Goal: Transaction & Acquisition: Purchase product/service

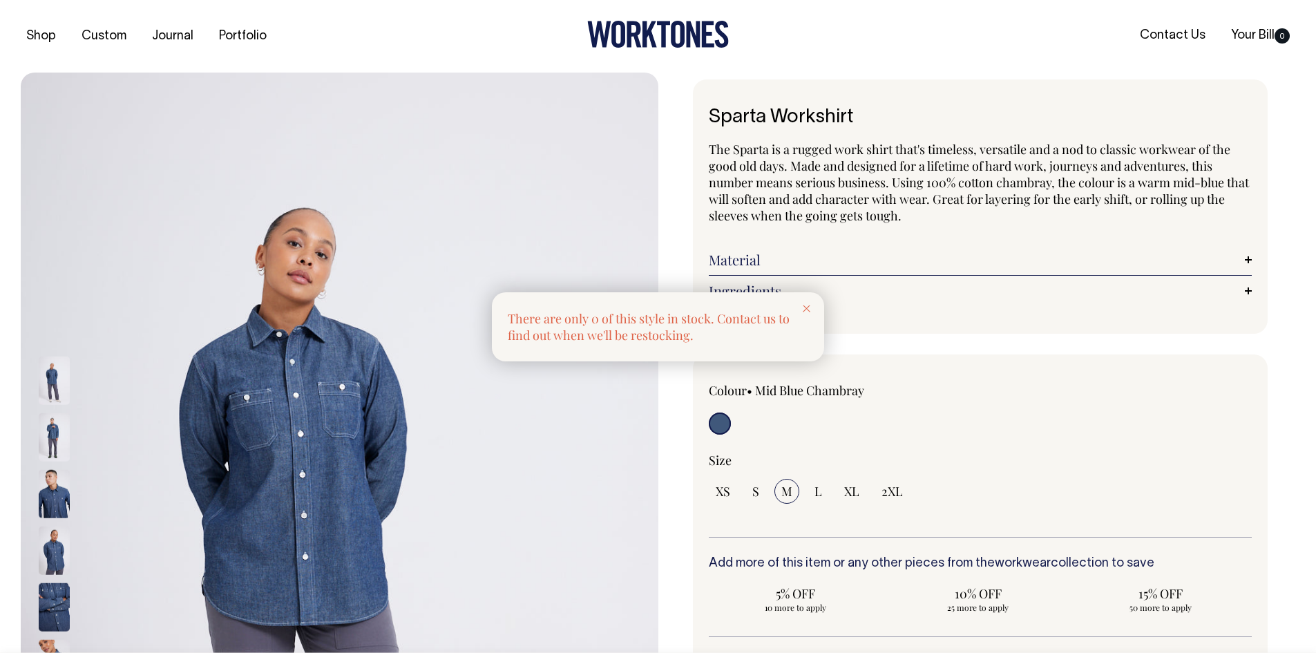
click at [817, 301] on div at bounding box center [806, 307] width 35 height 30
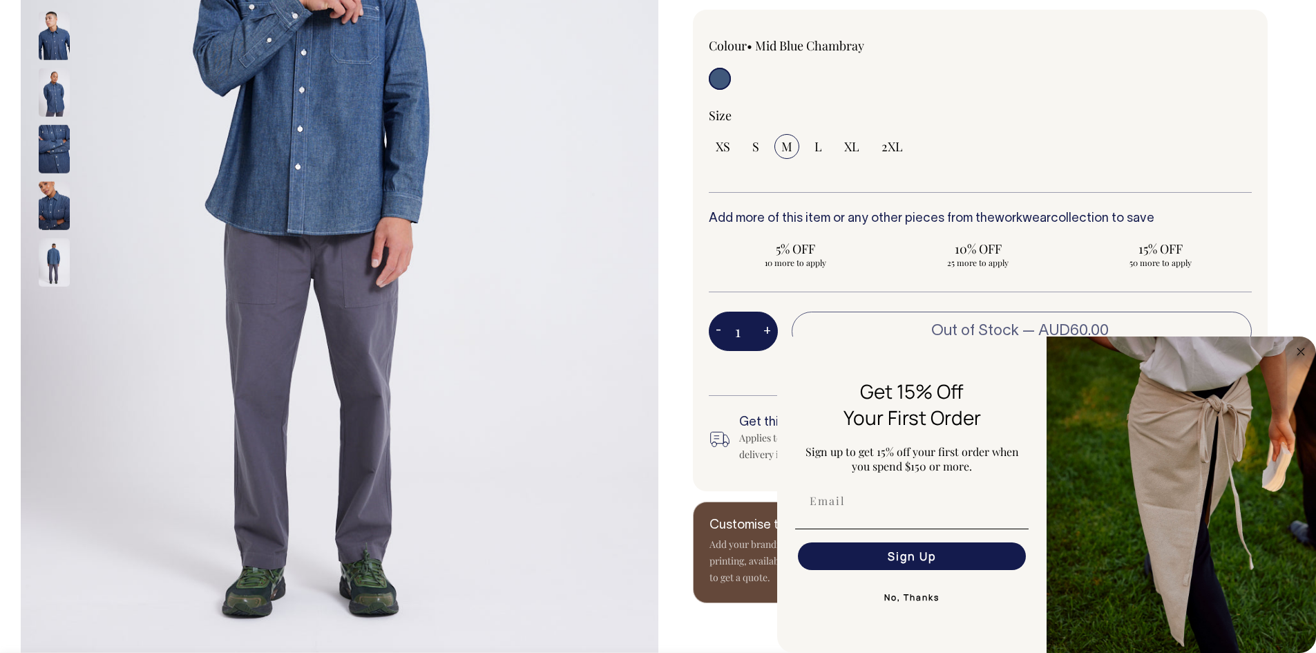
scroll to position [345, 0]
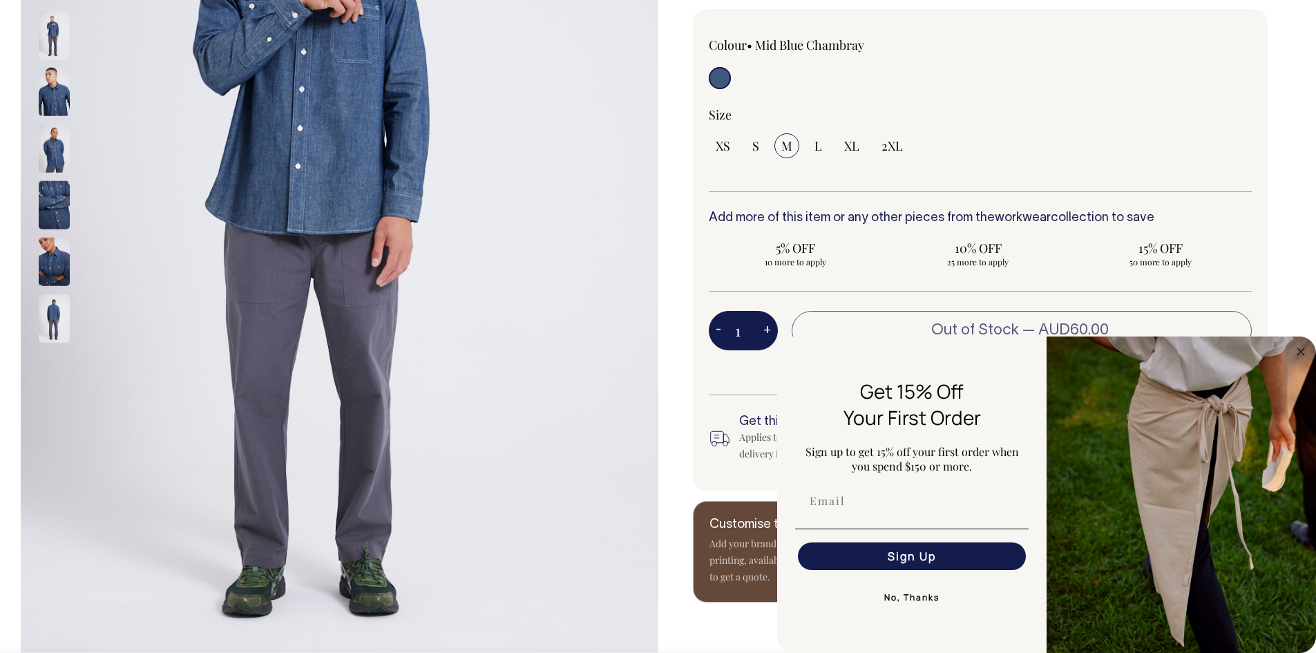
click at [50, 82] on img at bounding box center [54, 92] width 31 height 48
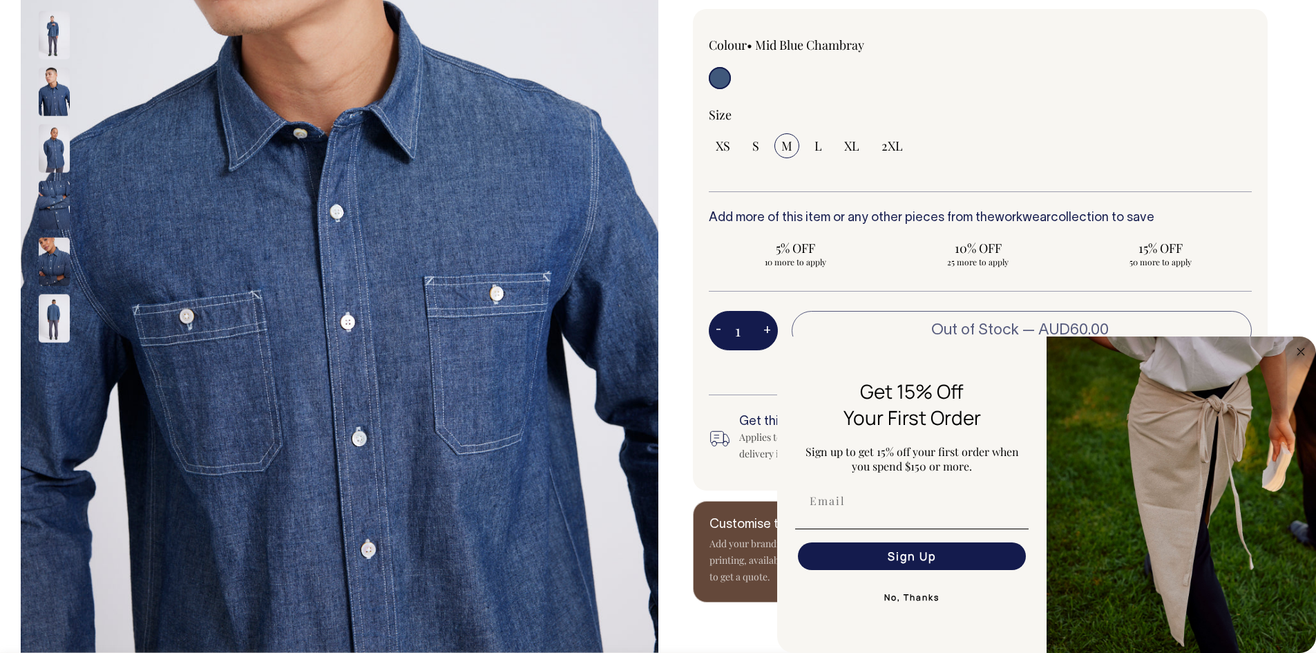
click at [54, 36] on div at bounding box center [72, 35] width 69 height 57
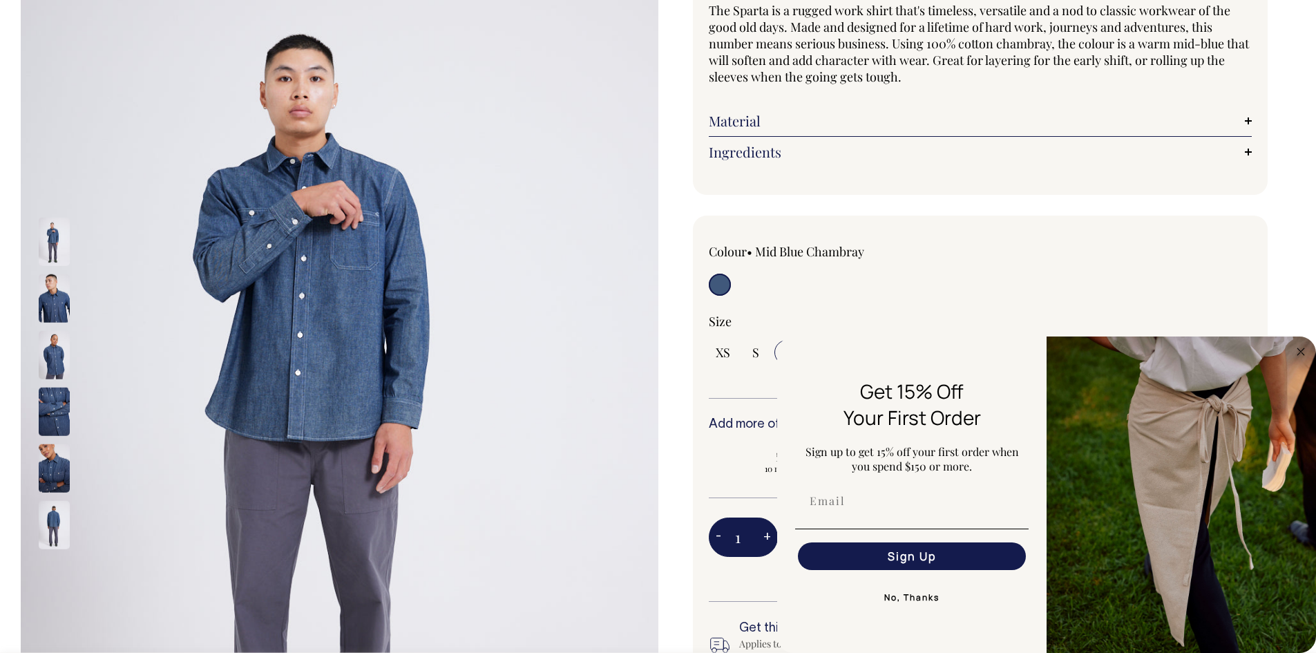
scroll to position [138, 0]
click at [40, 239] on img at bounding box center [54, 242] width 31 height 48
click at [58, 316] on img at bounding box center [54, 299] width 31 height 48
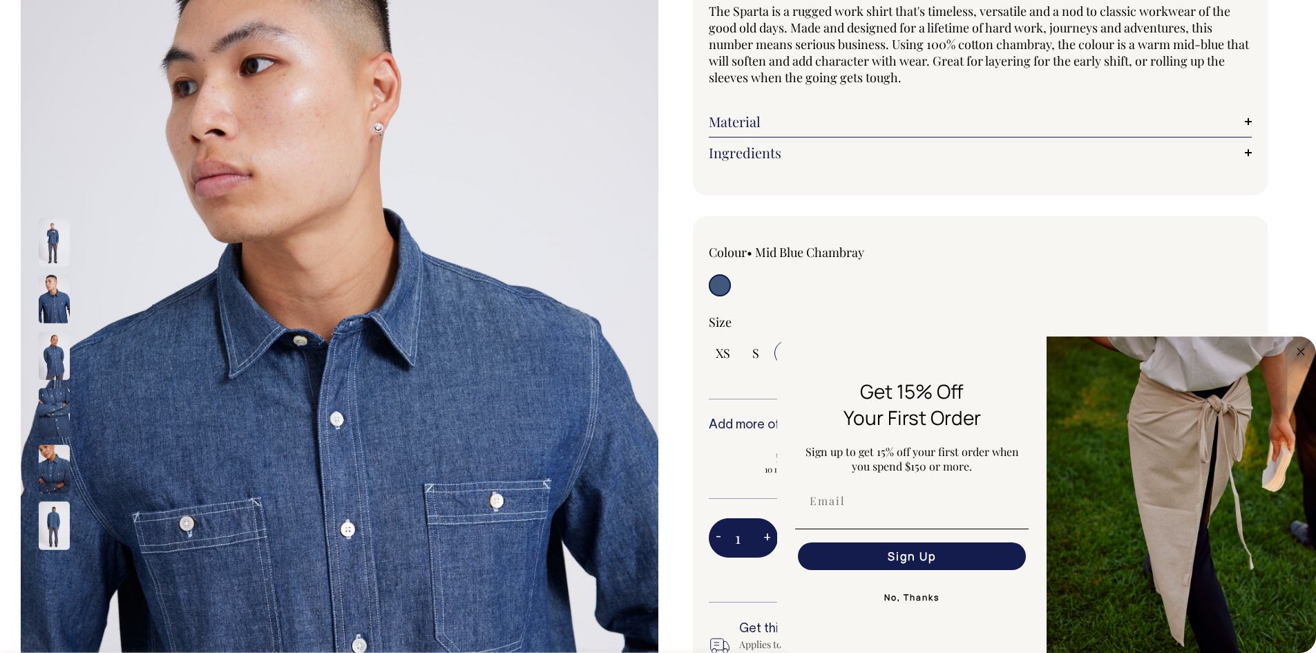
click at [58, 375] on div at bounding box center [72, 355] width 69 height 397
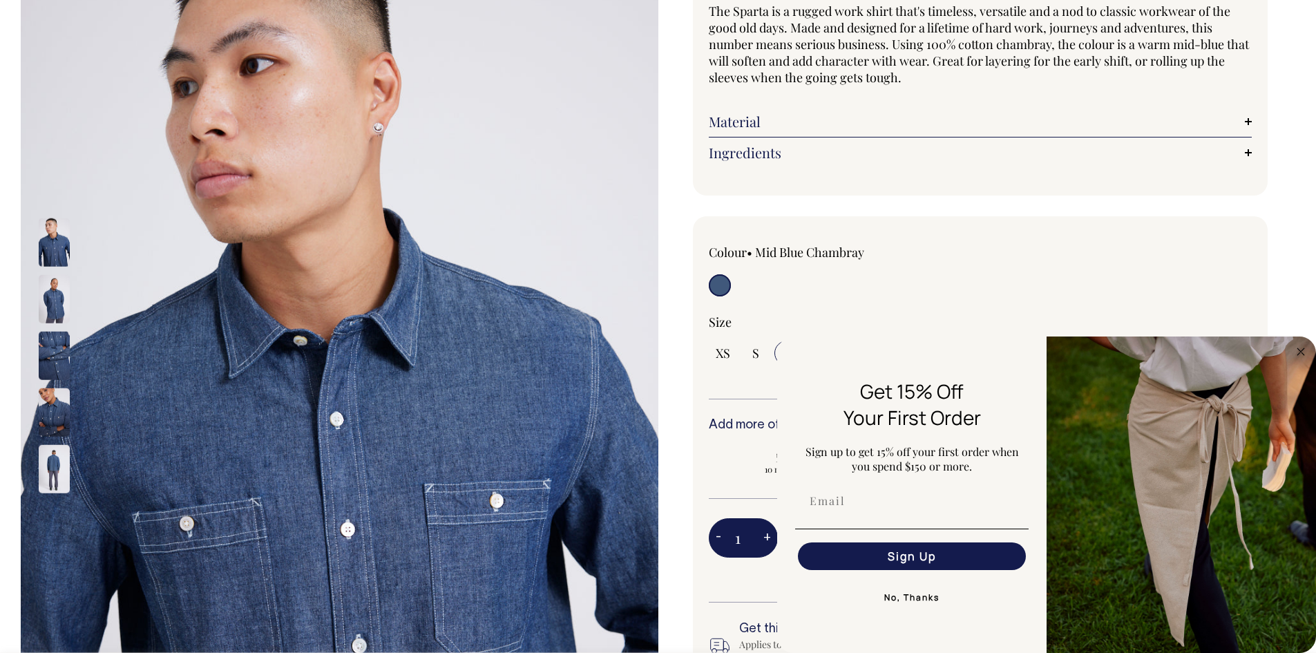
click at [59, 469] on img at bounding box center [54, 469] width 31 height 48
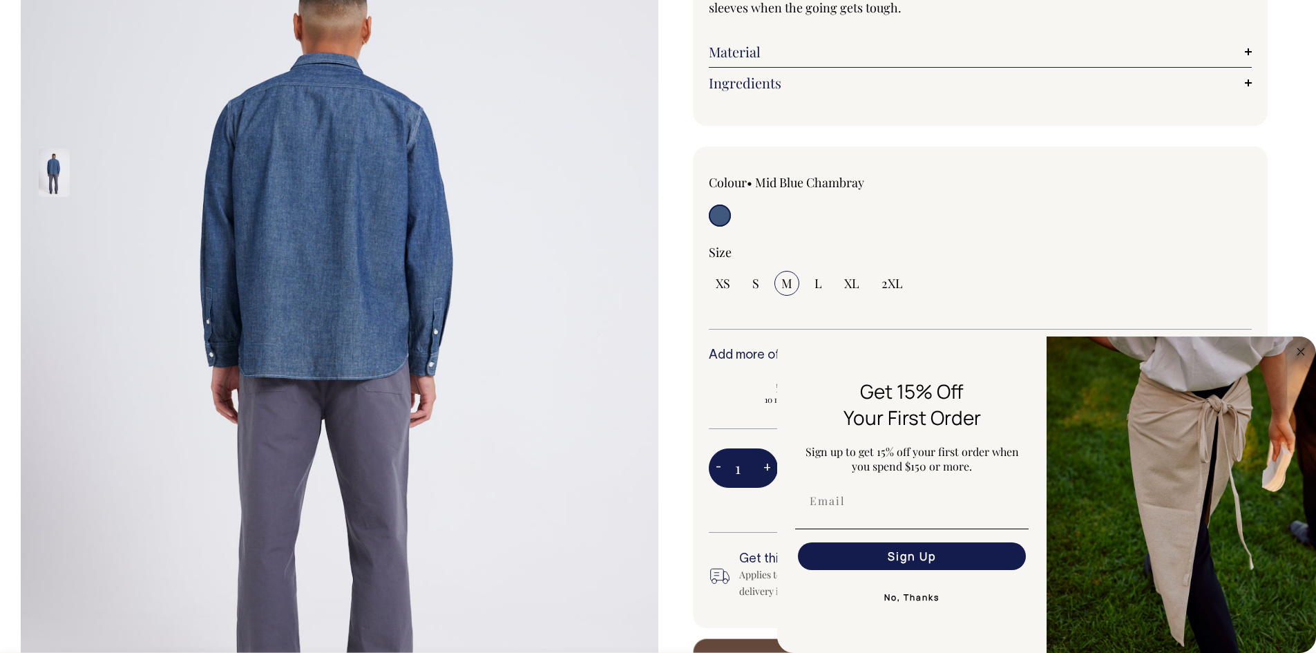
scroll to position [207, 0]
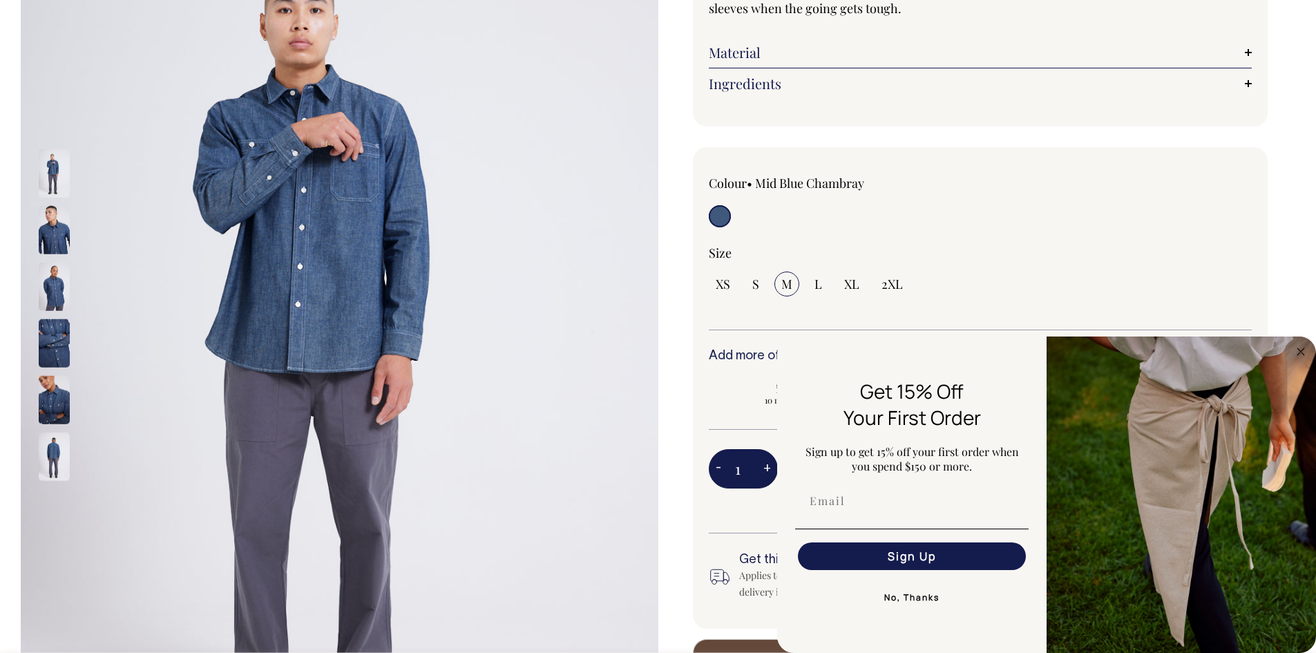
click at [57, 180] on img at bounding box center [54, 173] width 31 height 48
click at [52, 175] on img at bounding box center [54, 173] width 31 height 48
click at [52, 218] on img at bounding box center [54, 230] width 31 height 48
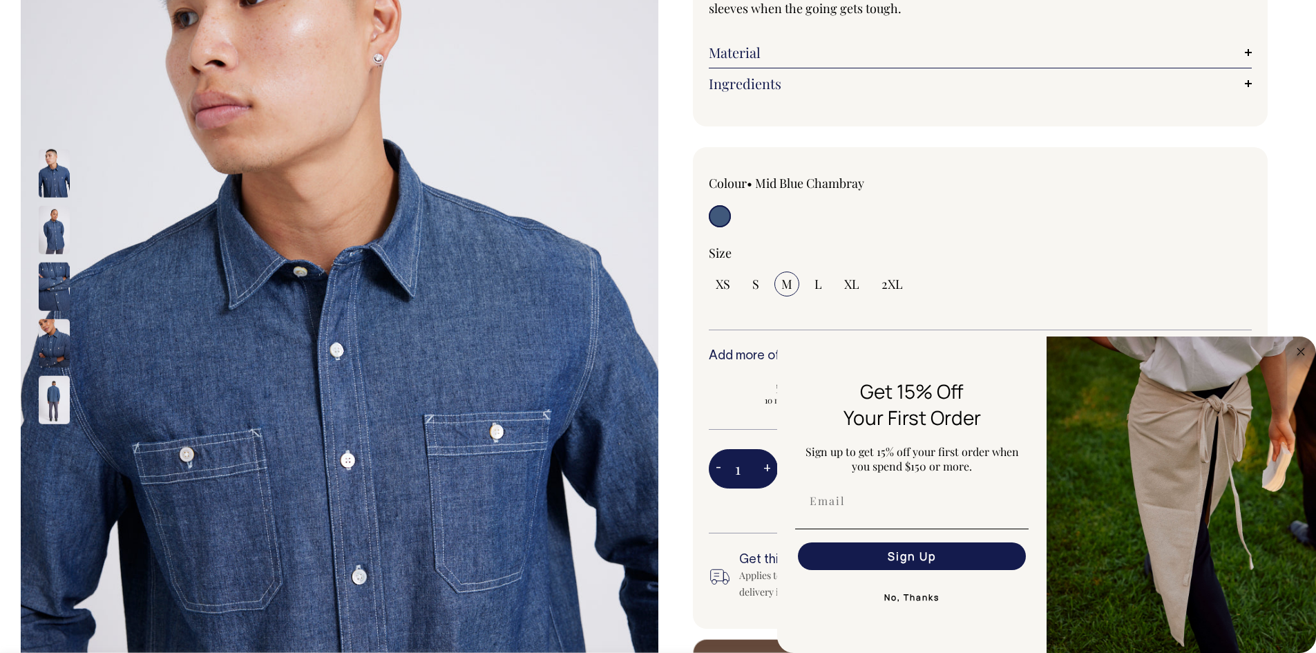
click at [59, 175] on div at bounding box center [72, 230] width 69 height 397
